Goal: Book appointment/travel/reservation

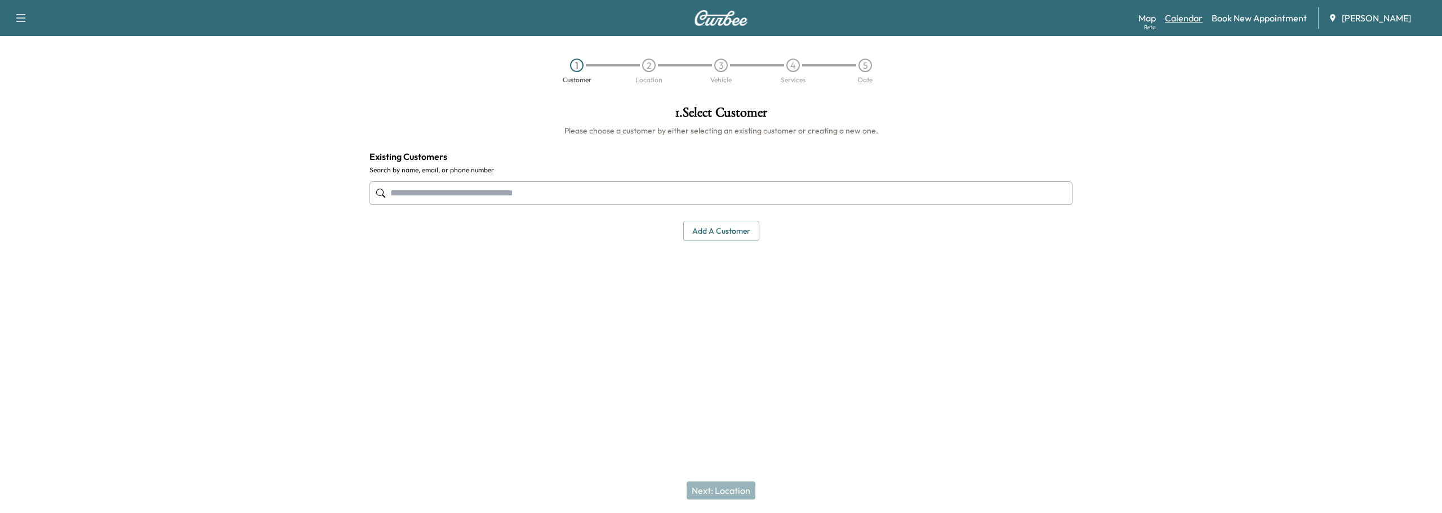
click at [1186, 12] on link "Calendar" at bounding box center [1184, 18] width 38 height 14
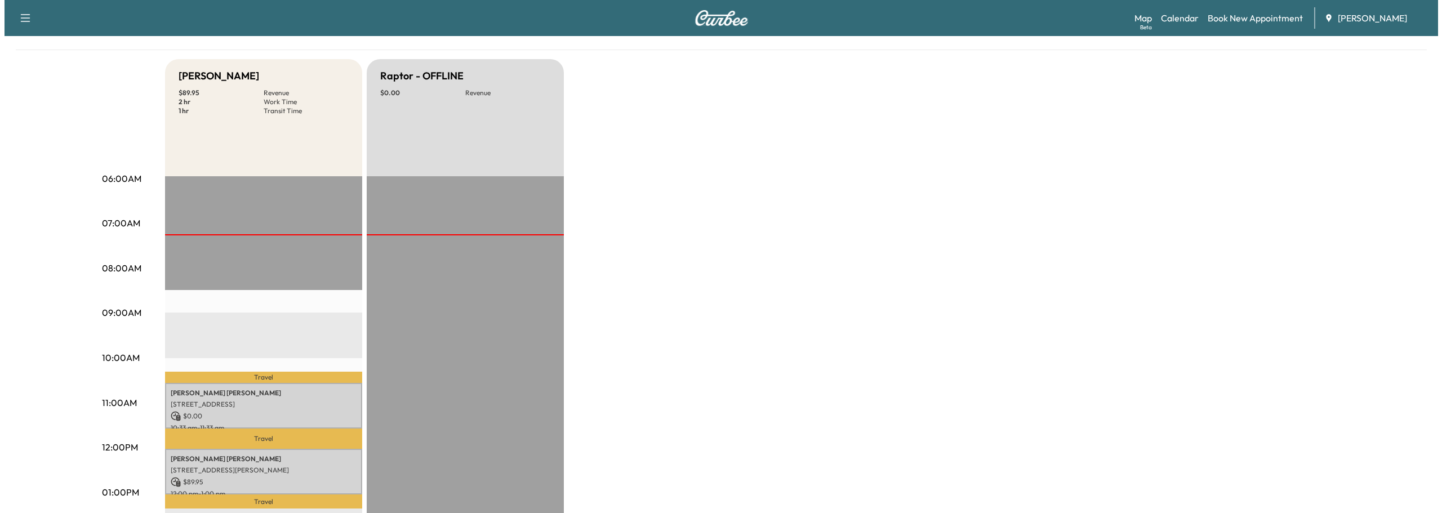
scroll to position [169, 0]
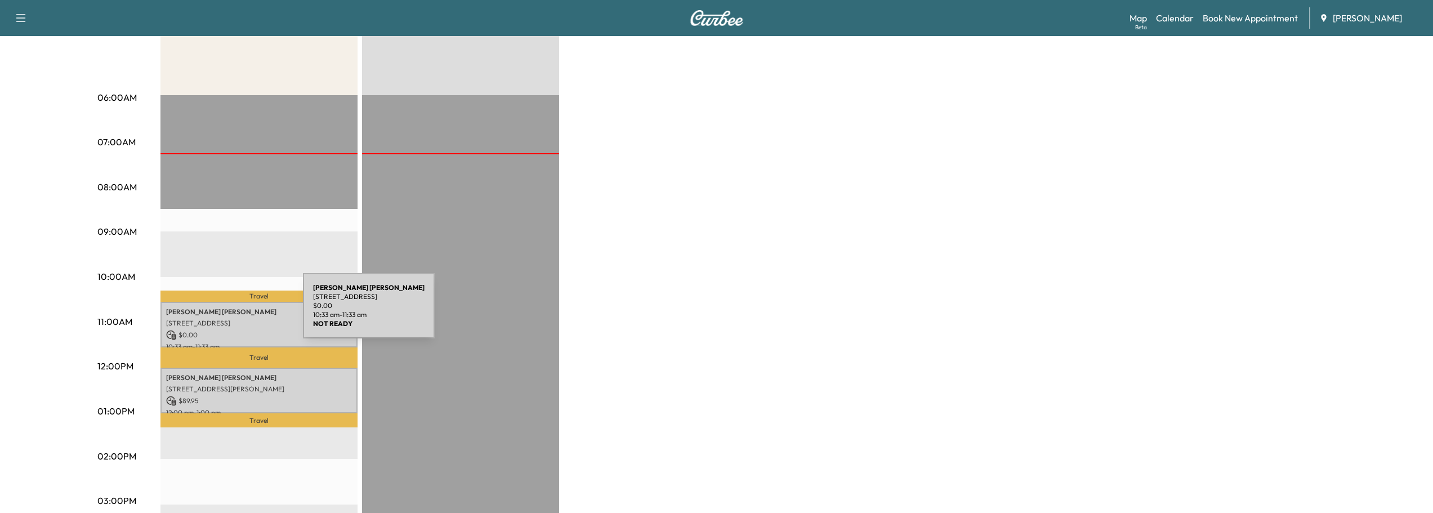
click at [219, 313] on p "[PERSON_NAME]" at bounding box center [259, 312] width 186 height 9
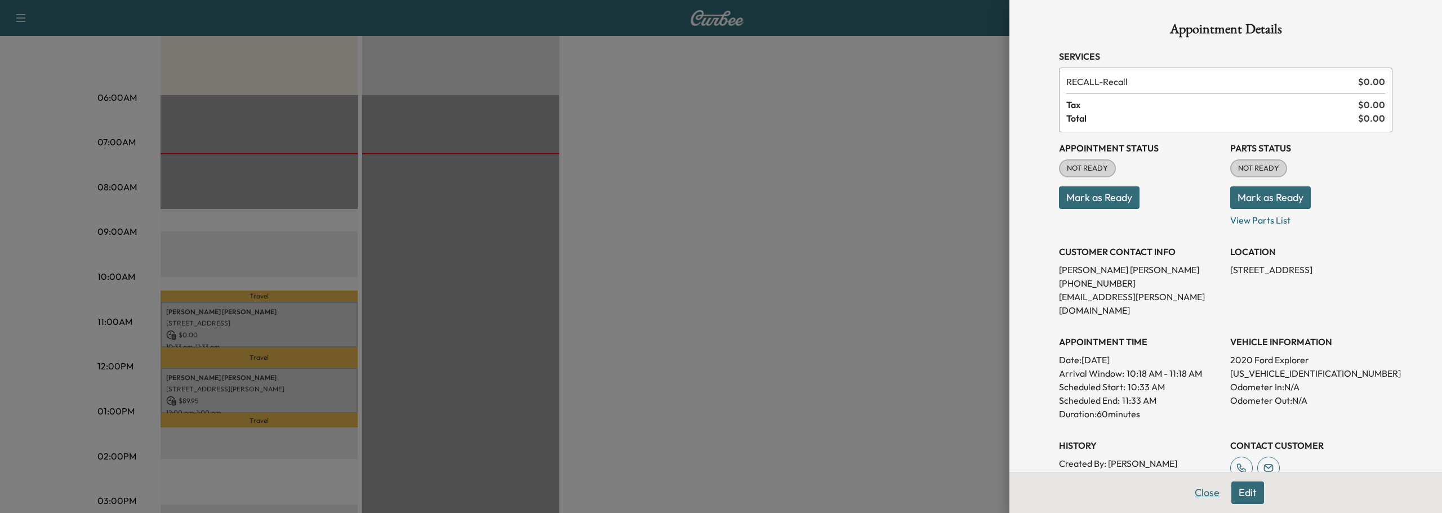
click at [1194, 498] on button "Close" at bounding box center [1206, 493] width 39 height 23
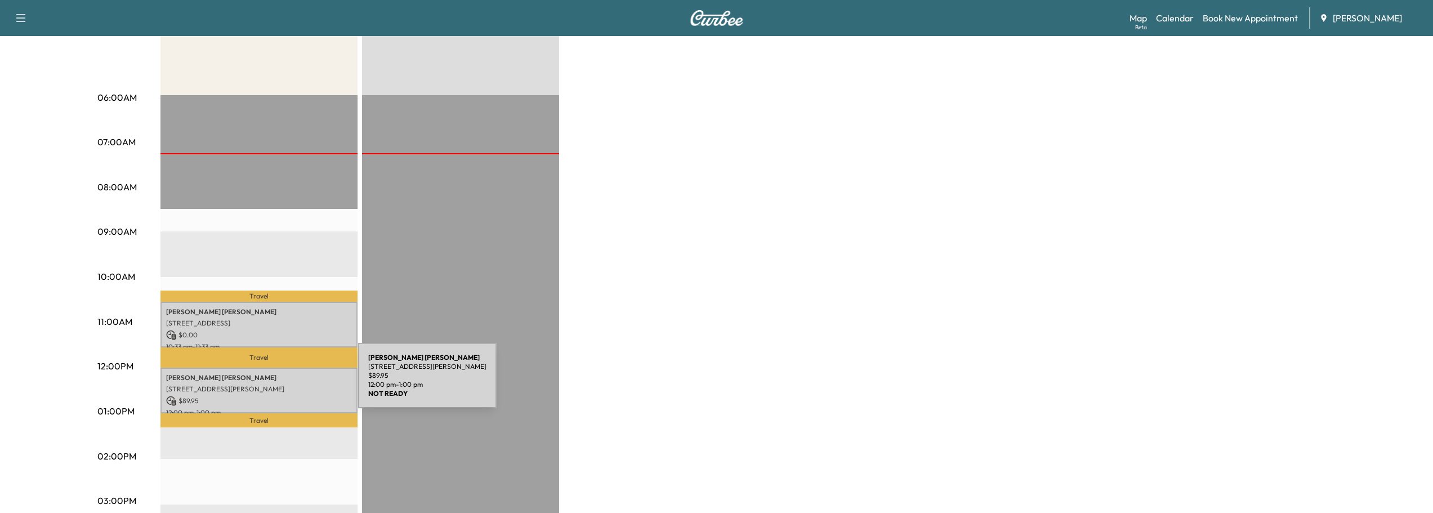
click at [274, 385] on p "[STREET_ADDRESS][PERSON_NAME]" at bounding box center [259, 389] width 186 height 9
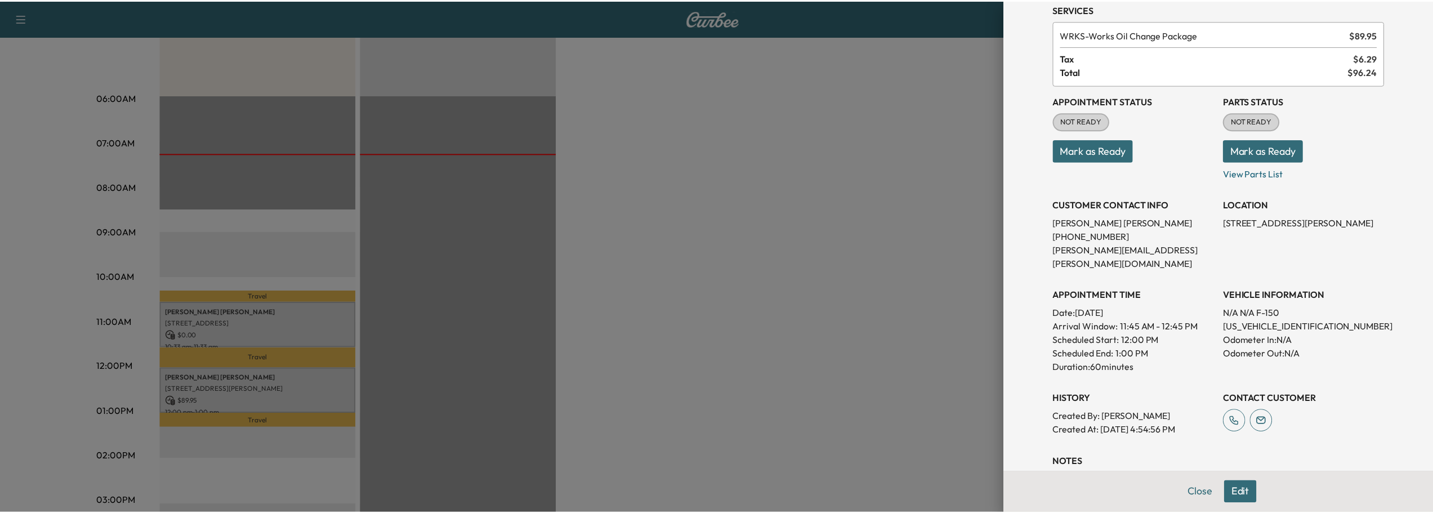
scroll to position [111, 0]
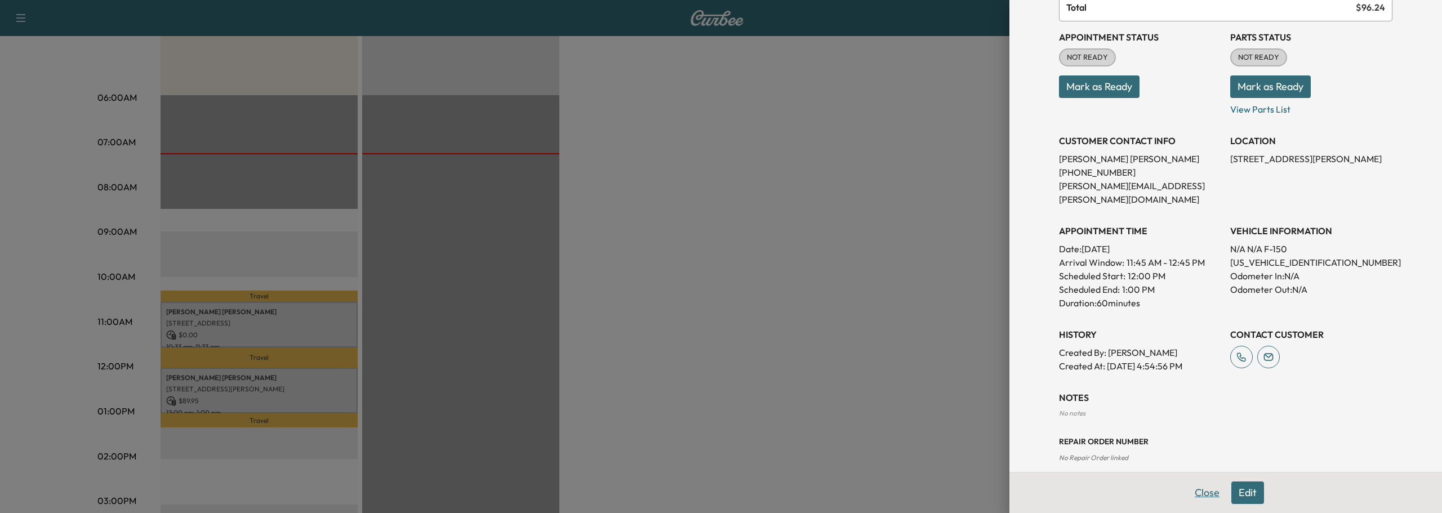
click at [1192, 495] on button "Close" at bounding box center [1206, 493] width 39 height 23
